Goal: Task Accomplishment & Management: Complete application form

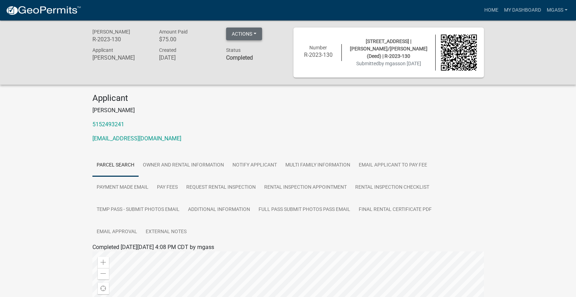
click at [256, 32] on button "Actions" at bounding box center [244, 33] width 36 height 13
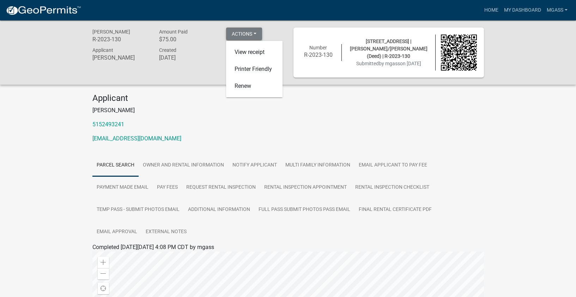
click at [256, 34] on button "Actions" at bounding box center [244, 33] width 36 height 13
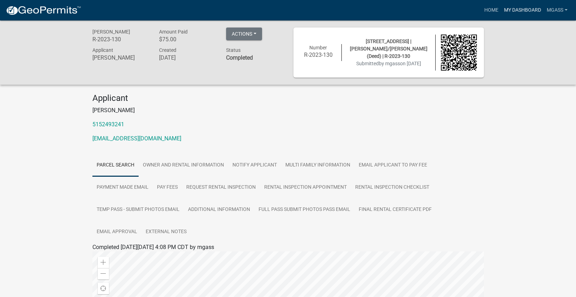
click at [524, 9] on link "My Dashboard" at bounding box center [522, 10] width 43 height 13
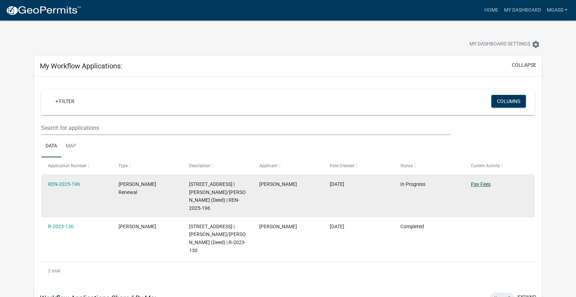
click at [480, 183] on link "Pay Fees" at bounding box center [481, 184] width 20 height 6
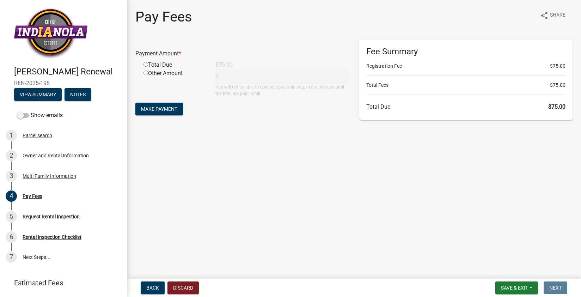
click at [147, 64] on input "radio" at bounding box center [145, 64] width 5 height 5
radio input "true"
type input "75"
click at [162, 109] on span "Make Payment" at bounding box center [159, 109] width 36 height 6
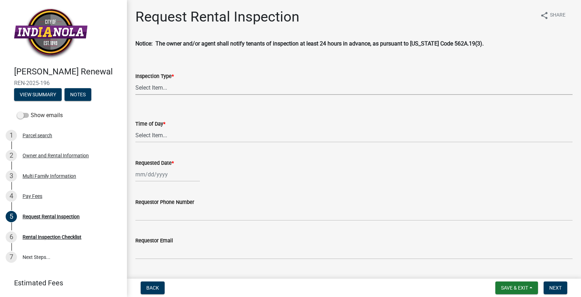
click at [151, 86] on select "Select Item... Rental Inspection" at bounding box center [353, 87] width 437 height 14
click at [135, 80] on select "Select Item... Rental Inspection" at bounding box center [353, 87] width 437 height 14
select select "b959d790-e5ea-4503-81e8-7f17c022e9fc"
click at [150, 134] on select "Select Item... AM PM" at bounding box center [353, 135] width 437 height 14
click at [135, 128] on select "Select Item... AM PM" at bounding box center [353, 135] width 437 height 14
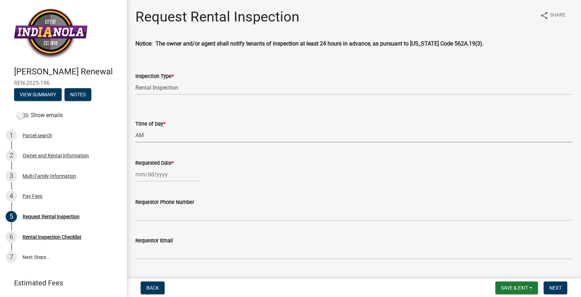
select select "843ebab2-59e7-4208-955a-d78dd632208f"
click at [149, 175] on div "Oct Nov Dec 2025 2026 2027 2028 2029 2030 2031 2032 2033 2034 2035 2036 2037 20…" at bounding box center [167, 174] width 65 height 14
click at [165, 256] on div "29" at bounding box center [164, 256] width 11 height 11
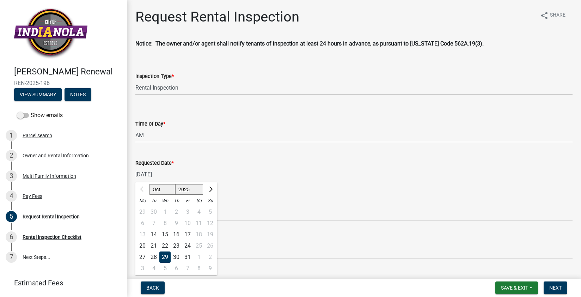
click at [149, 175] on div "10/29/2025 Oct Nov Dec 2025 2026 2027 2028 2029 2030 2031 2032 2033 2034 2035 2…" at bounding box center [167, 174] width 65 height 14
click at [155, 256] on div "28" at bounding box center [153, 256] width 11 height 11
type input "10/28/2025"
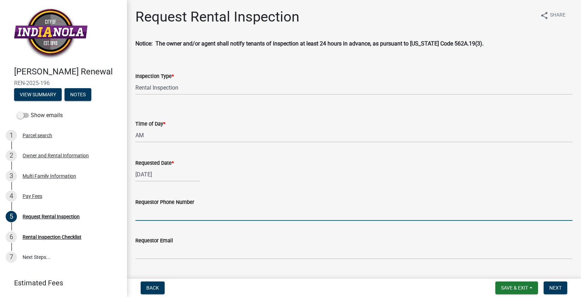
click at [153, 212] on input "Requestor Phone Number" at bounding box center [353, 213] width 437 height 14
type input "5152493241"
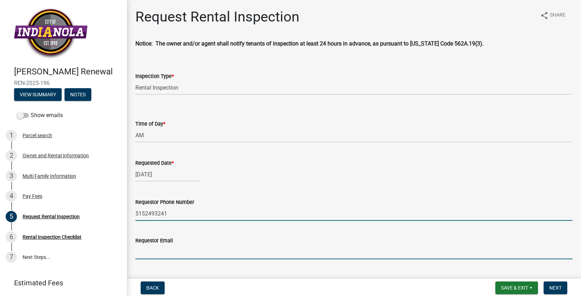
type input "jmg4hawks@gmail.com"
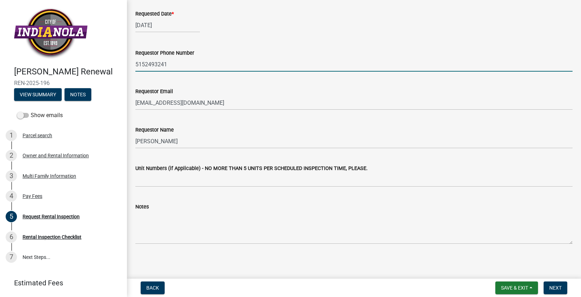
scroll to position [151, 0]
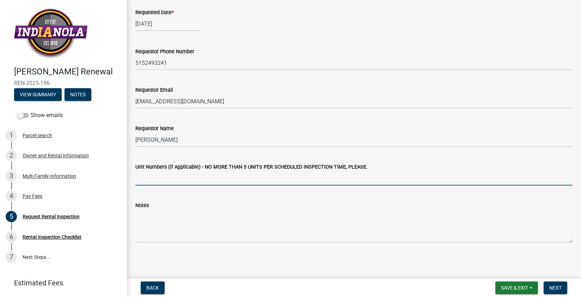
click at [146, 179] on input "Unit Numbers (if Applicable) - NO MORE THAN 5 UNITS PER SCHEDULED INSPECTION TI…" at bounding box center [353, 178] width 437 height 14
type input "#2"
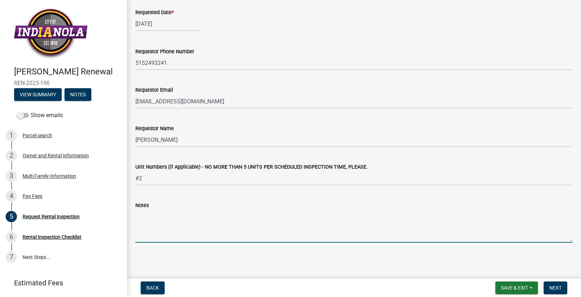
click at [314, 237] on textarea "Notes" at bounding box center [353, 225] width 437 height 33
type textarea "Indianola Village"
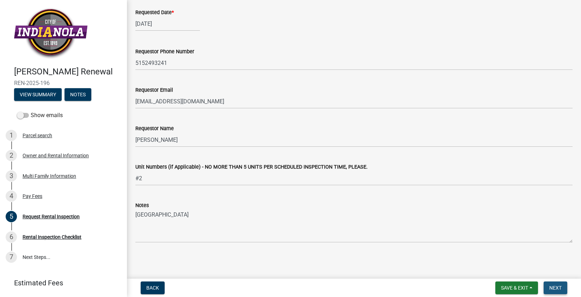
click at [561, 288] on span "Next" at bounding box center [555, 288] width 12 height 6
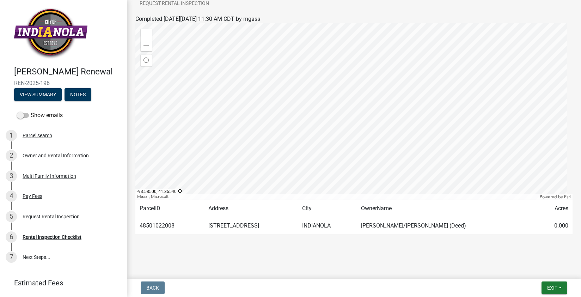
scroll to position [0, 0]
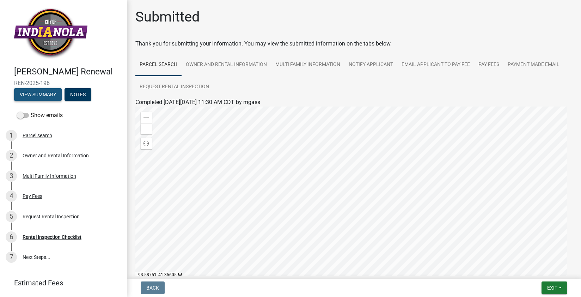
click at [45, 101] on button "View Summary" at bounding box center [38, 94] width 48 height 13
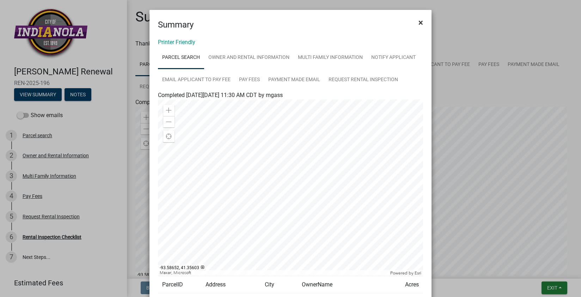
click at [418, 22] on span "×" at bounding box center [420, 23] width 5 height 10
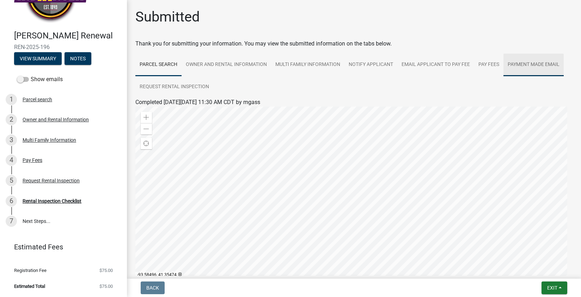
click at [530, 62] on link "Payment Made Email" at bounding box center [533, 65] width 60 height 23
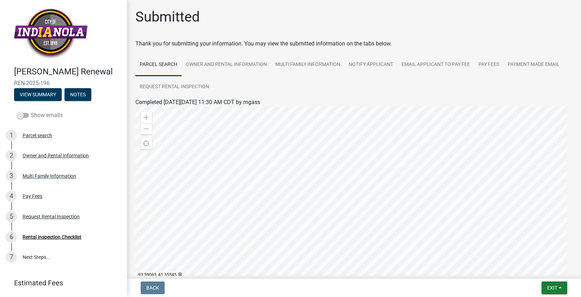
click at [21, 118] on span at bounding box center [23, 115] width 12 height 5
click at [31, 111] on input "Show emails" at bounding box center [31, 111] width 0 height 0
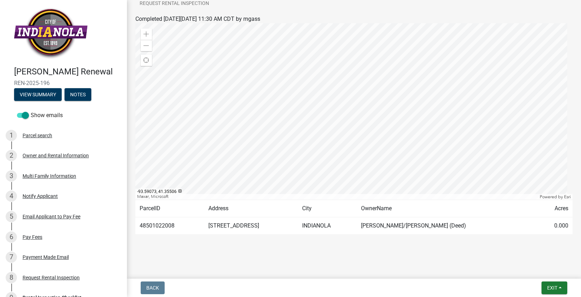
scroll to position [107, 0]
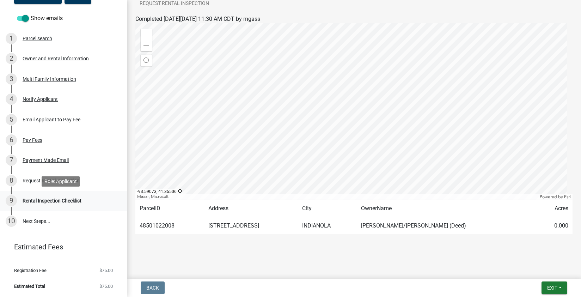
click at [44, 200] on div "Rental Inspection Checklist" at bounding box center [52, 200] width 59 height 5
click at [48, 199] on div "Rental Inspection Checklist" at bounding box center [52, 200] width 59 height 5
click at [48, 200] on div "Rental Inspection Checklist" at bounding box center [52, 200] width 59 height 5
click at [48, 201] on div "Rental Inspection Checklist" at bounding box center [52, 200] width 59 height 5
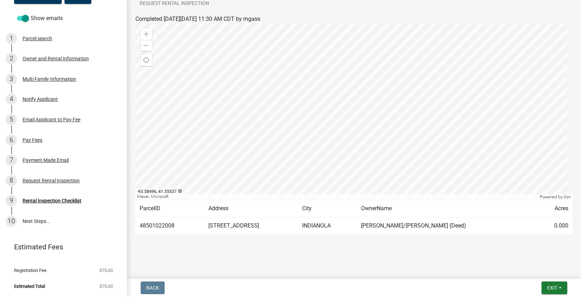
scroll to position [83, 0]
